Goal: Use online tool/utility: Utilize a website feature to perform a specific function

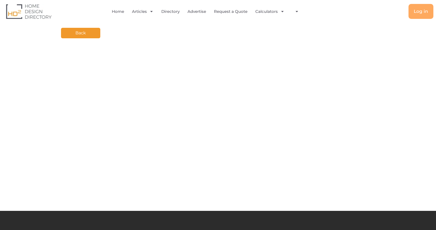
click at [86, 40] on div "Back" at bounding box center [218, 40] width 315 height 5
click at [86, 34] on link "Back" at bounding box center [80, 33] width 39 height 10
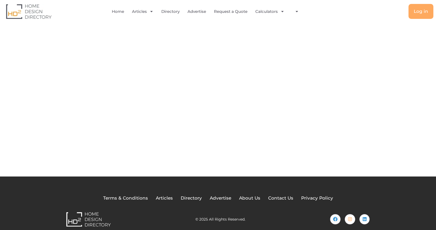
scroll to position [41, 0]
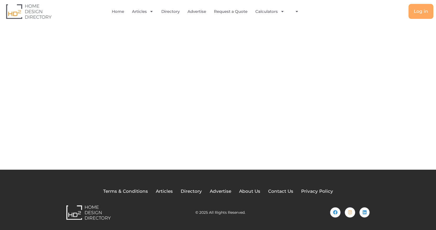
click at [376, 70] on div "Back Your Page Title" at bounding box center [218, 74] width 436 height 189
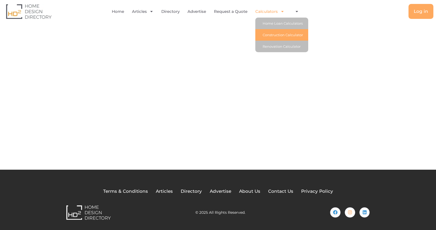
click at [274, 40] on link "Construction Calculator" at bounding box center [282, 35] width 53 height 12
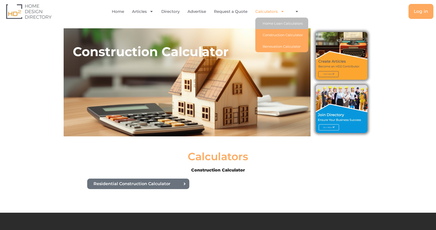
click at [277, 47] on link "Renovation Calculator" at bounding box center [282, 47] width 53 height 12
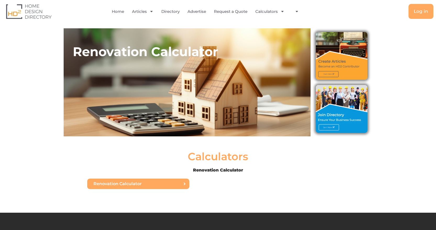
click at [143, 181] on link "Renovation Calculator" at bounding box center [138, 183] width 102 height 10
